Goal: Information Seeking & Learning: Find specific fact

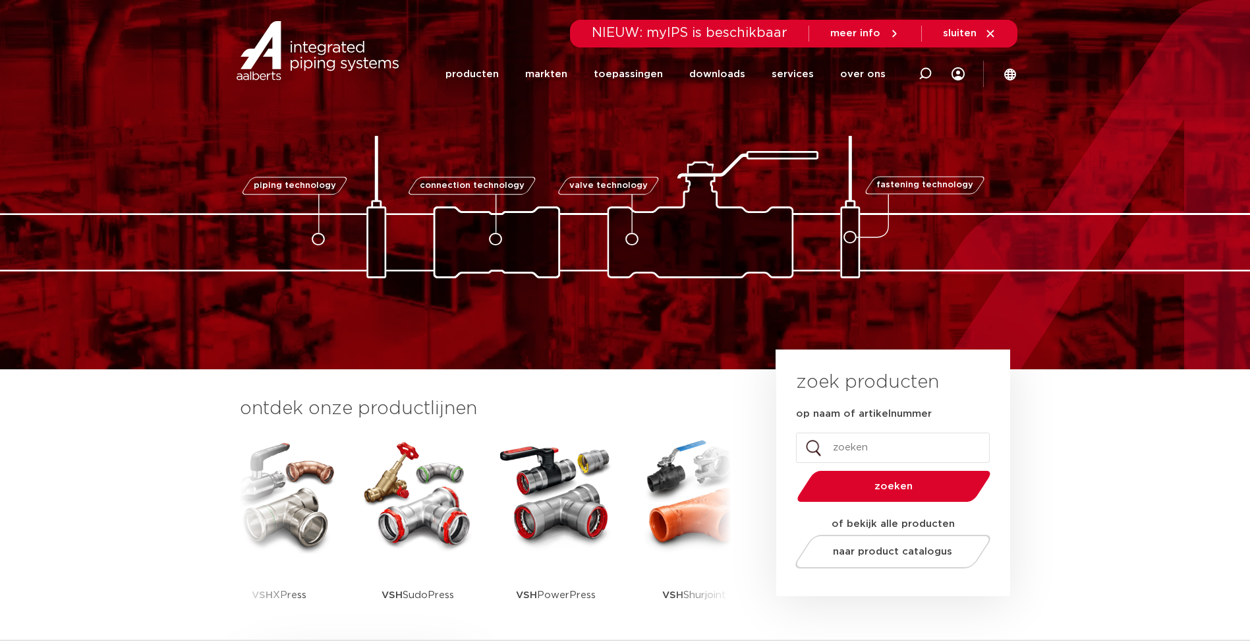
click at [926, 74] on icon at bounding box center [925, 73] width 13 height 13
click at [631, 72] on input "Zoeken" at bounding box center [735, 72] width 414 height 26
type input "6201976"
click button "Zoeken" at bounding box center [0, 0] width 0 height 0
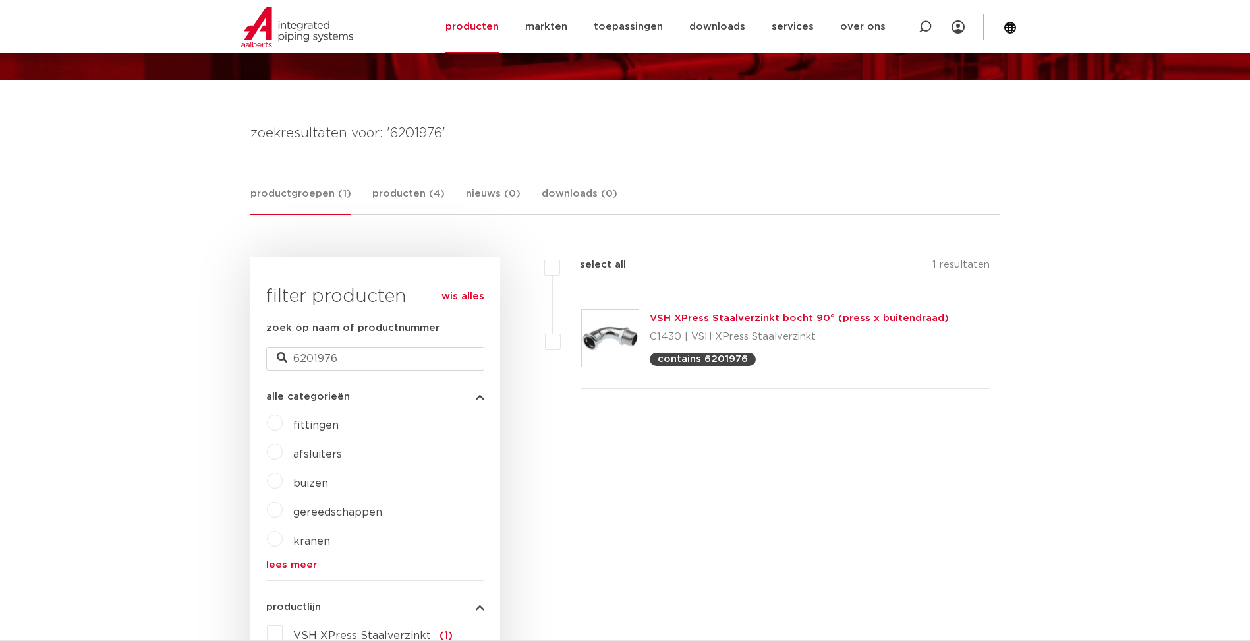
click at [708, 318] on link "VSH XPress Staalverzinkt bocht 90° (press x buitendraad)" at bounding box center [799, 318] width 299 height 10
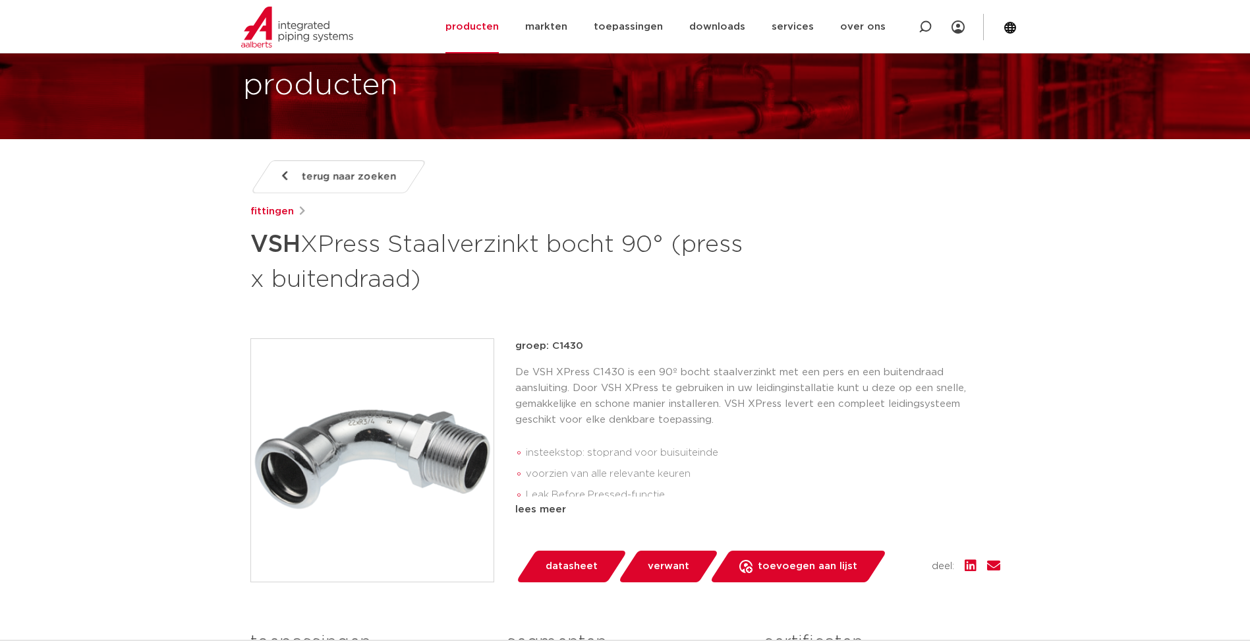
scroll to position [198, 0]
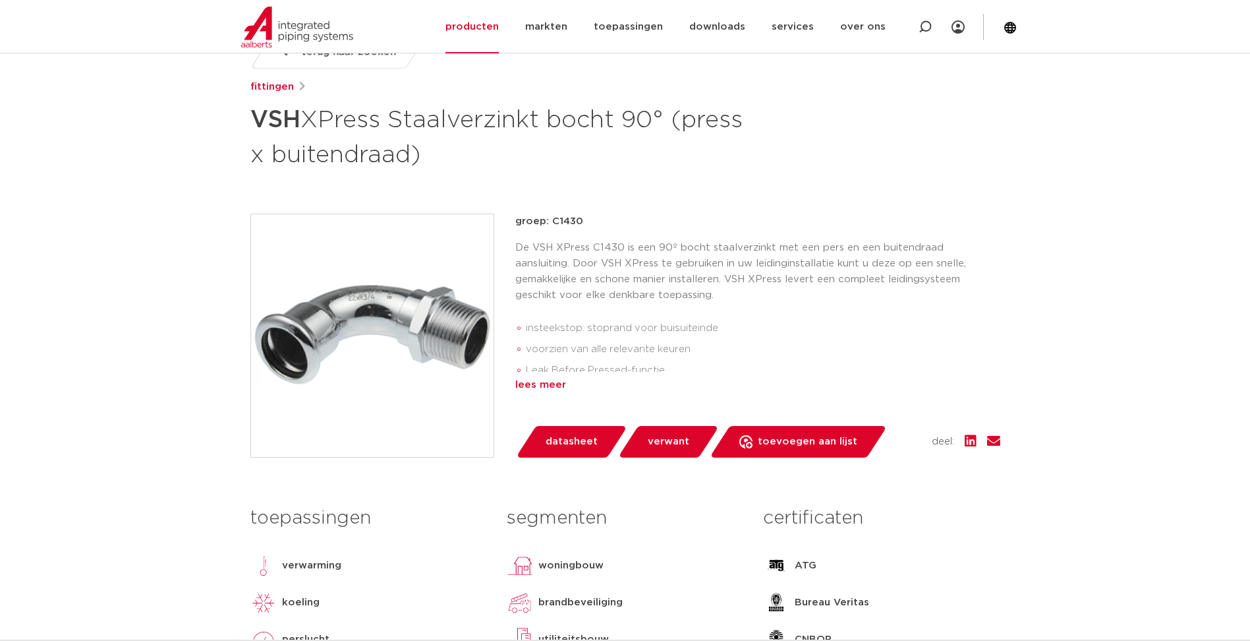
click at [876, 391] on div "lees meer" at bounding box center [757, 385] width 485 height 16
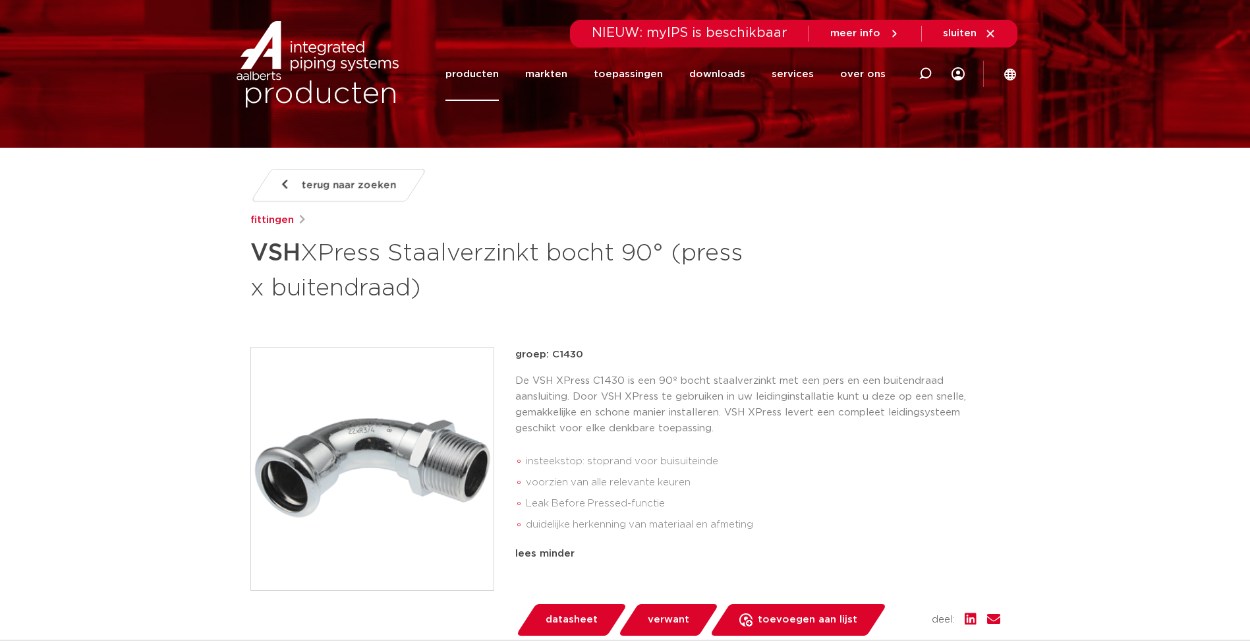
scroll to position [0, 0]
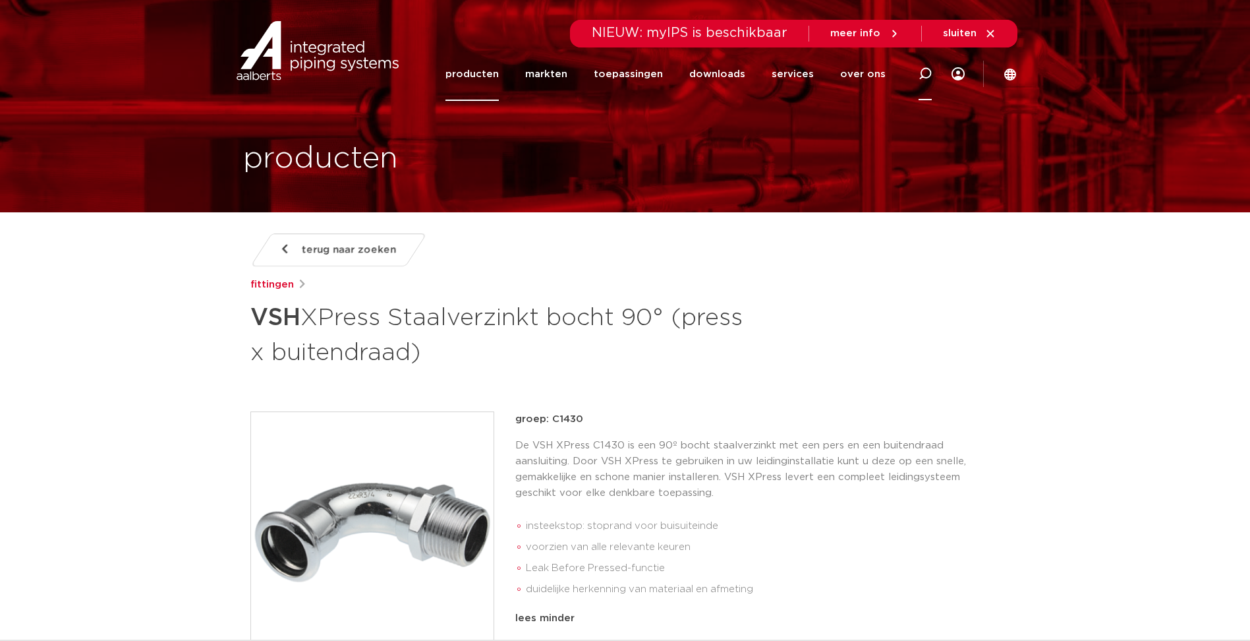
click at [927, 78] on icon at bounding box center [925, 73] width 13 height 13
click at [782, 74] on input "Zoeken" at bounding box center [735, 72] width 414 height 26
type input "6561280"
click button "Zoeken" at bounding box center [0, 0] width 0 height 0
